Goal: Navigation & Orientation: Find specific page/section

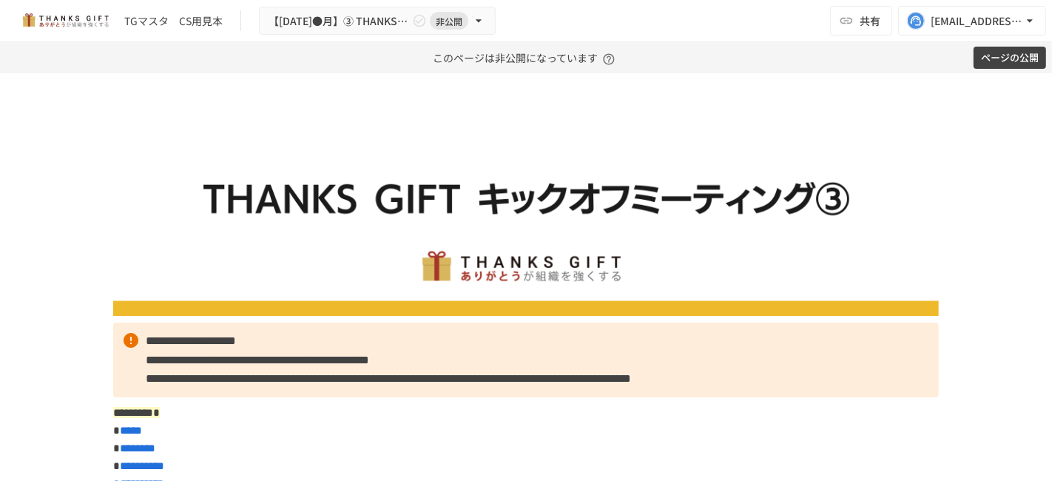
scroll to position [412, 0]
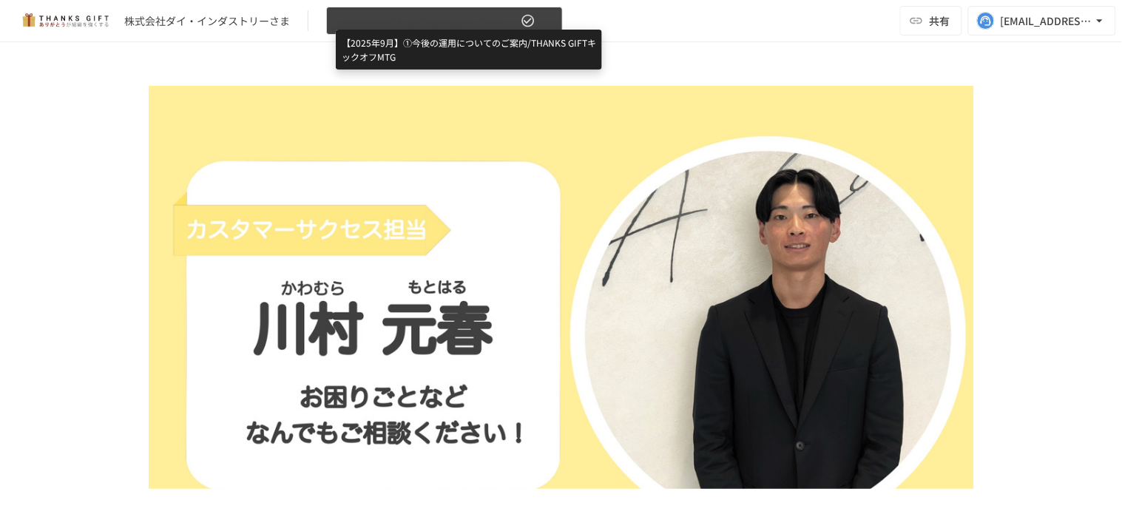
click at [479, 28] on span "【2025年9月】①今後の運用についてのご案内/THANKS GIFTキックオフMTG" at bounding box center [427, 21] width 182 height 18
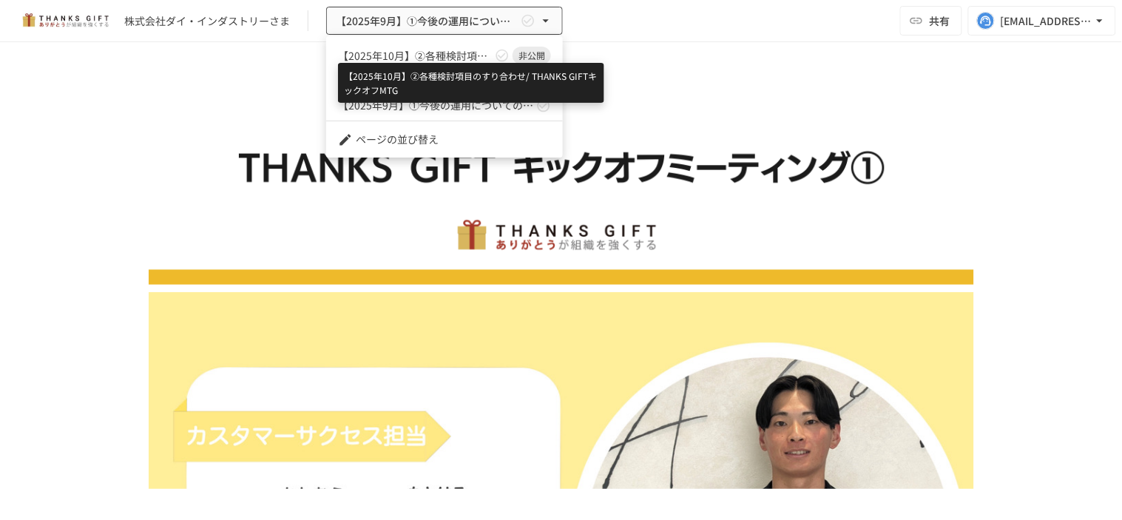
click at [448, 50] on span "【2025年10月】②各種検討項目のすり合わせ/ THANKS GIFTキックオフMTG" at bounding box center [415, 56] width 154 height 16
